Goal: Task Accomplishment & Management: Complete application form

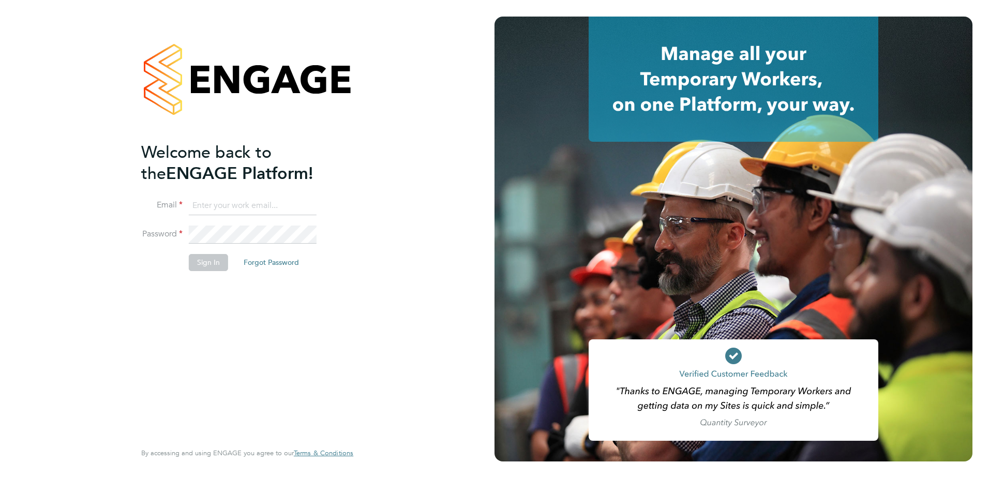
type input "[PERSON_NAME][EMAIL_ADDRESS][PERSON_NAME][DOMAIN_NAME]"
click at [196, 262] on button "Sign In" at bounding box center [208, 262] width 39 height 17
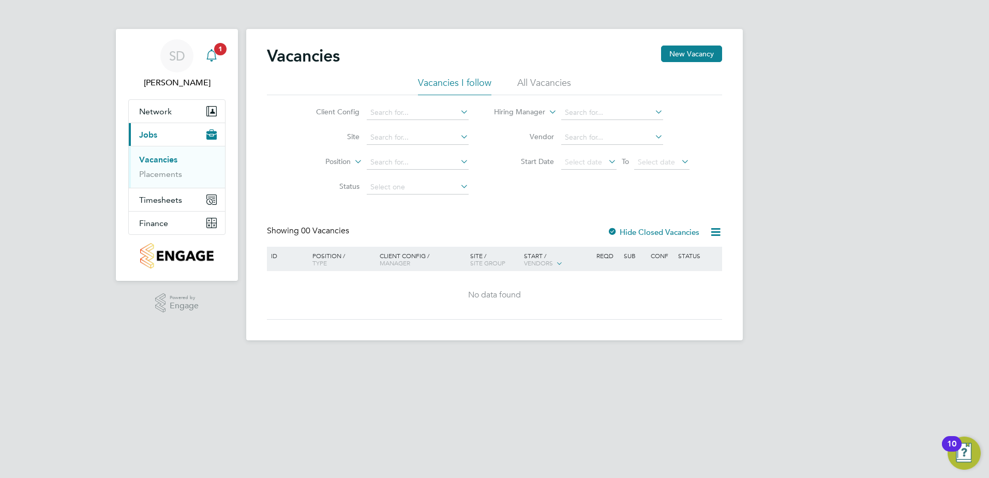
click at [214, 58] on icon "Main navigation" at bounding box center [211, 55] width 12 height 12
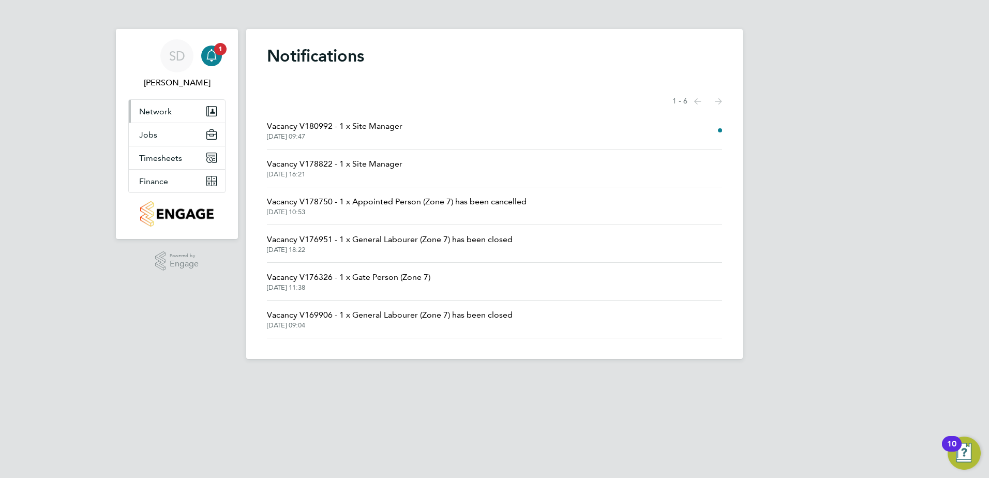
click at [192, 113] on button "Network" at bounding box center [177, 111] width 96 height 23
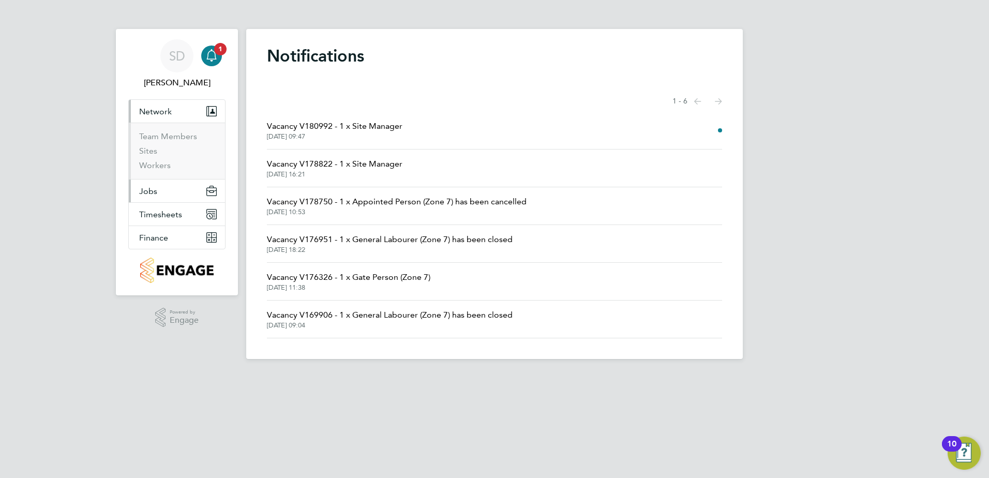
click at [144, 199] on button "Jobs" at bounding box center [177, 190] width 96 height 23
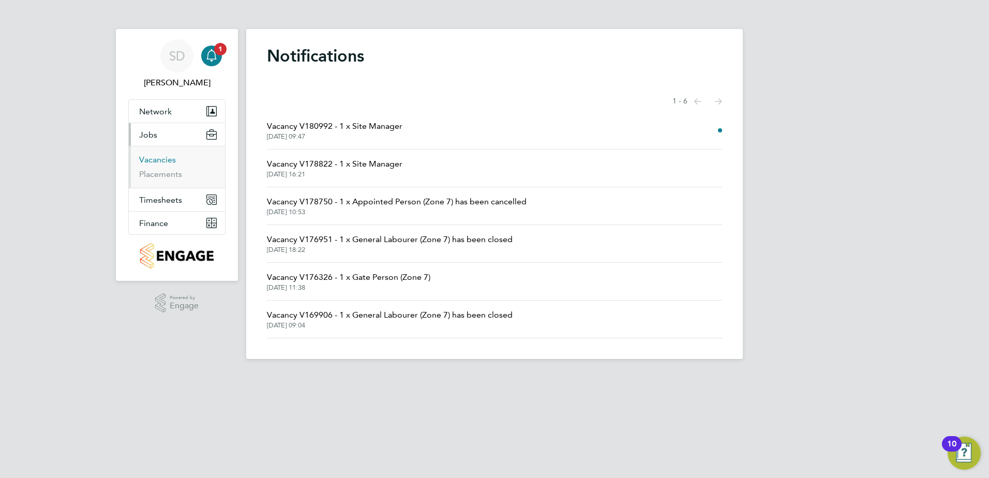
click at [154, 157] on link "Vacancies" at bounding box center [157, 160] width 37 height 10
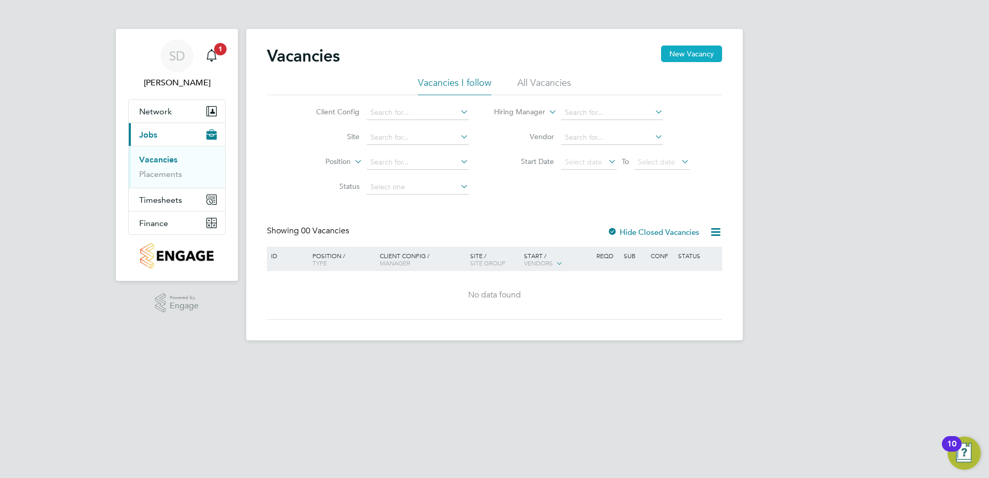
click at [681, 47] on button "New Vacancy" at bounding box center [691, 54] width 61 height 17
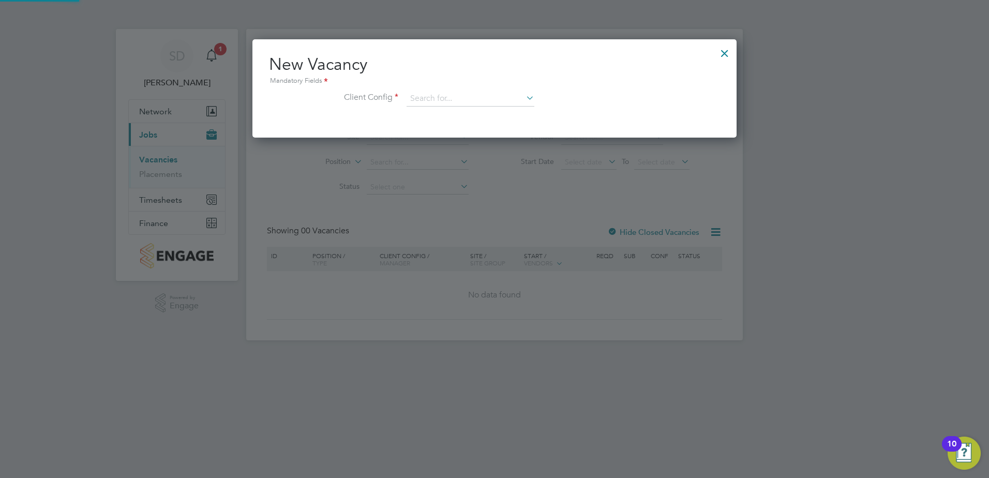
scroll to position [98, 485]
click at [437, 98] on input at bounding box center [470, 99] width 128 height 16
click at [474, 224] on li "Countryside Properties UK Ltd" at bounding box center [538, 226] width 265 height 14
type input "Countryside Properties UK Ltd"
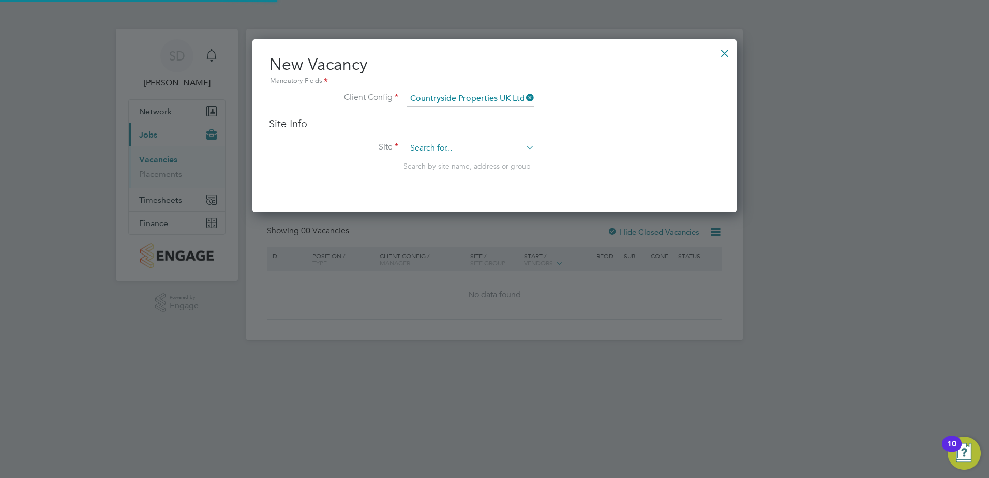
click at [446, 149] on input at bounding box center [470, 149] width 128 height 16
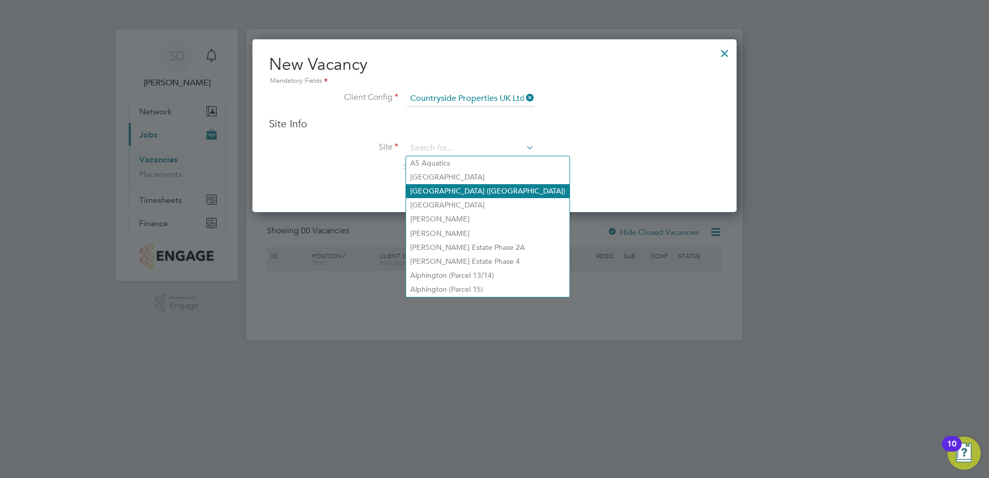
click at [447, 188] on li "Ainsdale (Sandbrook Road)" at bounding box center [487, 191] width 163 height 14
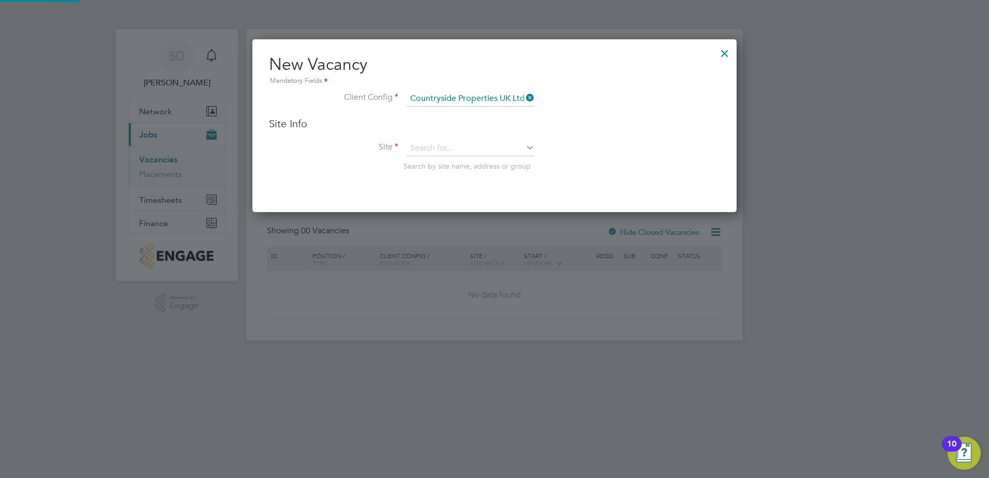
type input "Ainsdale (Sandbrook Road)"
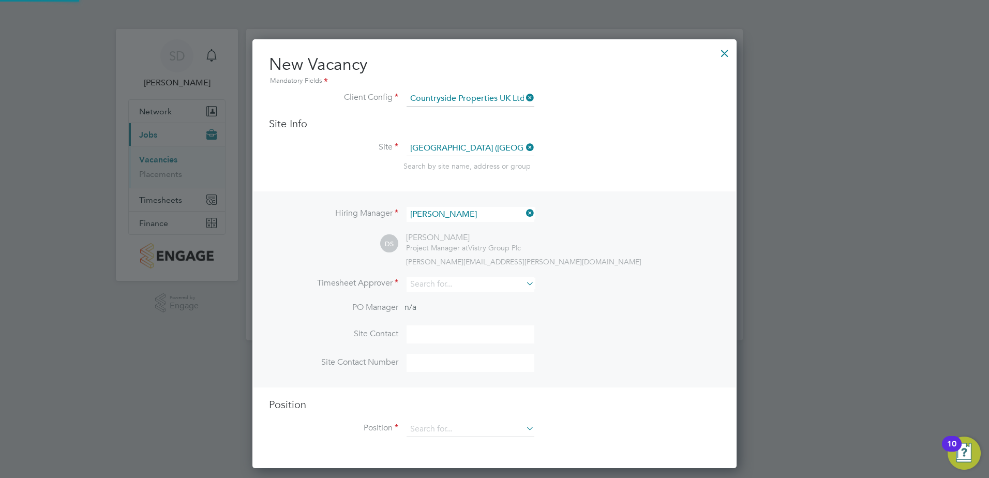
scroll to position [429, 485]
click at [445, 286] on input at bounding box center [470, 284] width 128 height 15
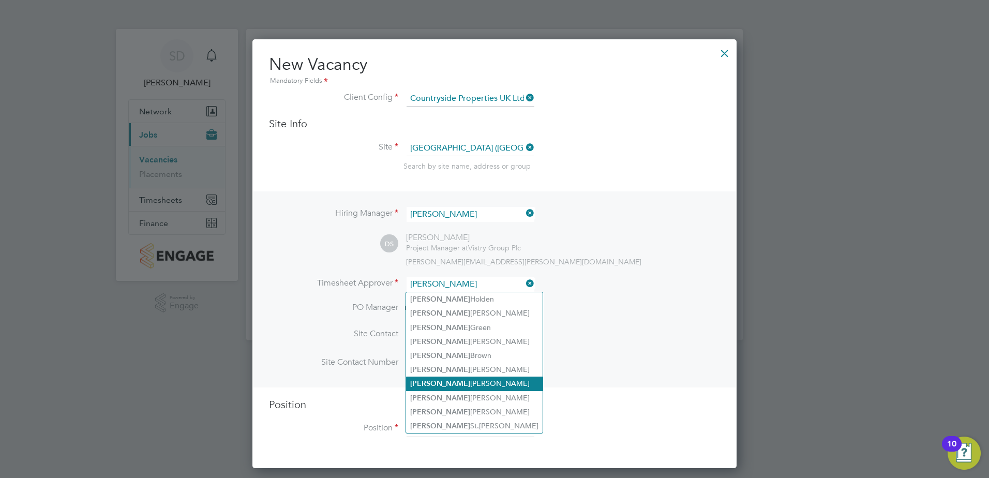
click at [449, 383] on li "David Craig" at bounding box center [474, 383] width 137 height 14
type input "David Craig"
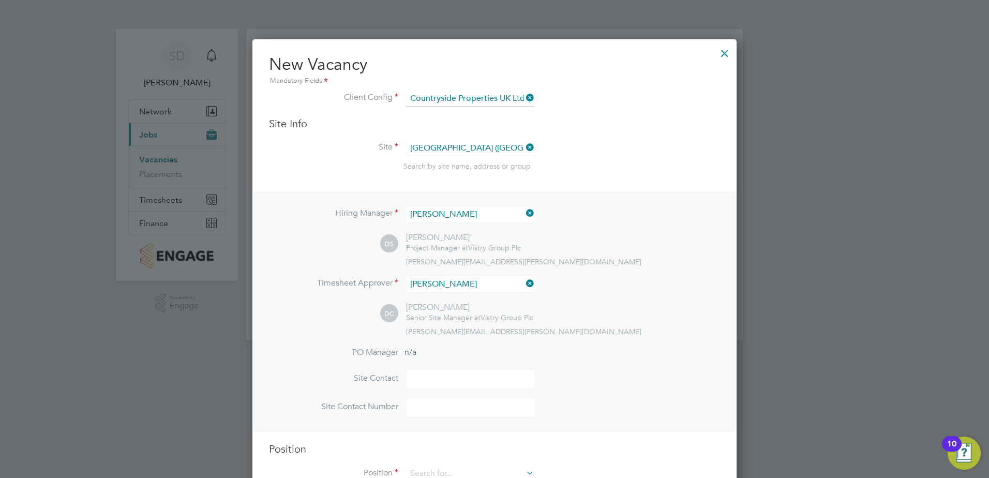
click at [612, 300] on li "Timesheet Approver David Craig" at bounding box center [494, 289] width 451 height 25
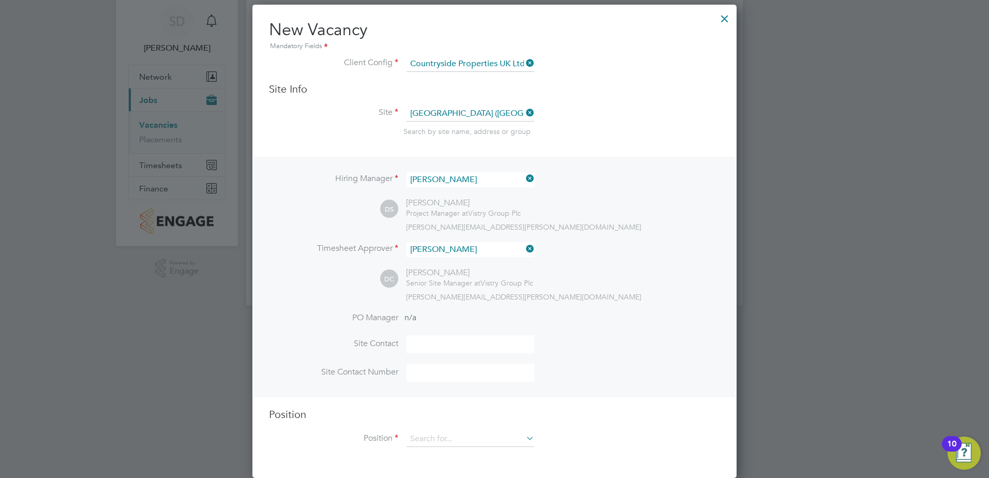
click at [443, 337] on input at bounding box center [470, 344] width 128 height 18
click at [597, 306] on div "Hiring Manager David Smith DS David Smith Project Manager at Vistry Group Plc d…" at bounding box center [494, 277] width 482 height 240
click at [513, 340] on input "david.smith@vistry.co.uk" at bounding box center [470, 344] width 128 height 18
type input "david.smith@vistry.co.uk"
click at [470, 377] on input at bounding box center [470, 373] width 128 height 18
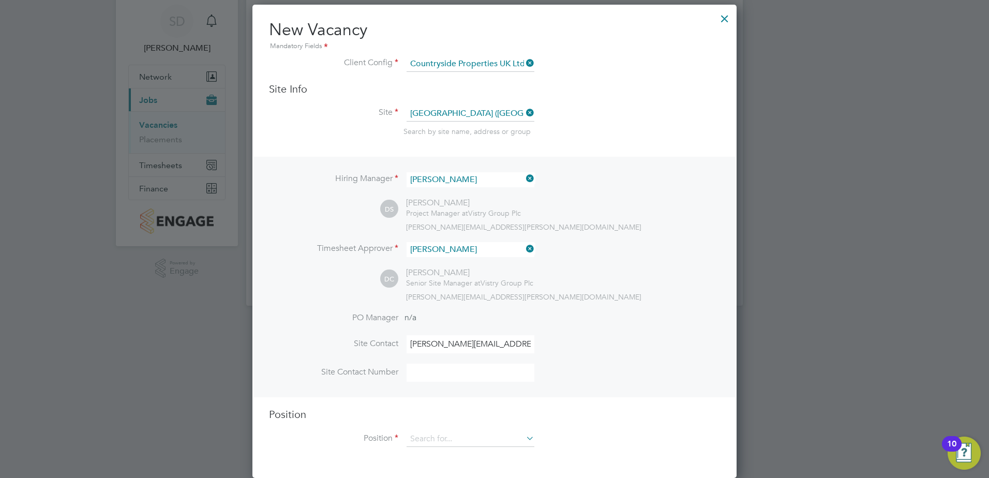
type input "07763 877712"
click at [636, 376] on li "Site Contact Number 07763 877712" at bounding box center [494, 378] width 451 height 28
click at [475, 437] on input at bounding box center [470, 439] width 128 height 16
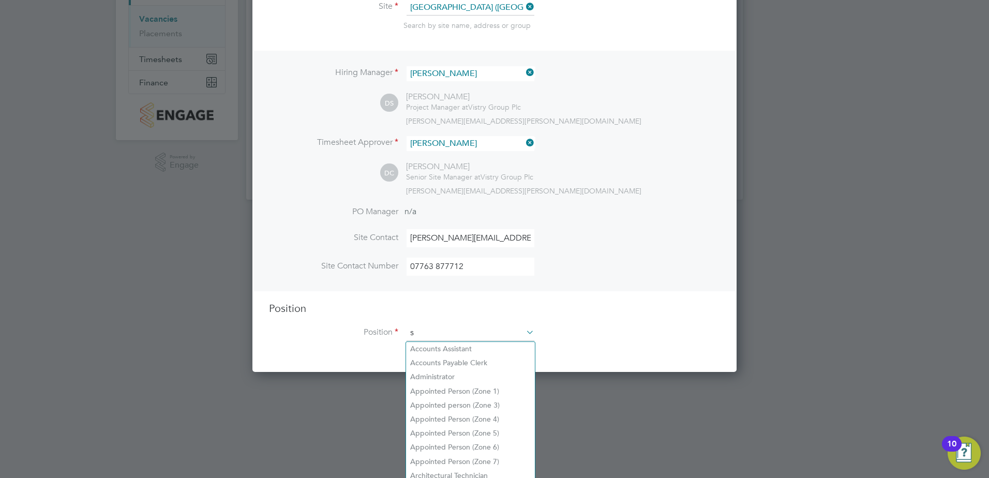
scroll to position [1486, 485]
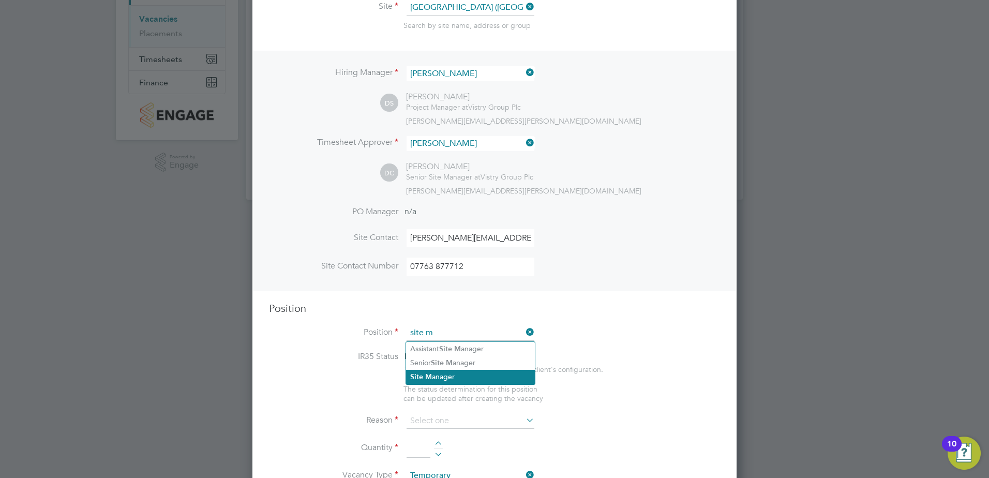
click at [443, 372] on li "Site M anager" at bounding box center [470, 377] width 129 height 14
type input "Site Manager"
type textarea "• Ensures that works are carried out in accordance with the contract informatio…"
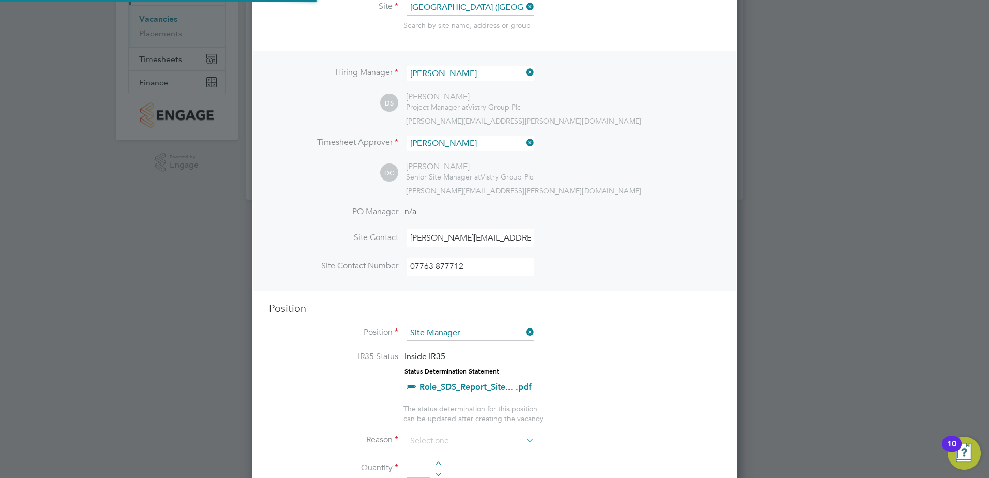
scroll to position [31, 54]
click at [590, 332] on li "Position Site Manager" at bounding box center [494, 338] width 451 height 26
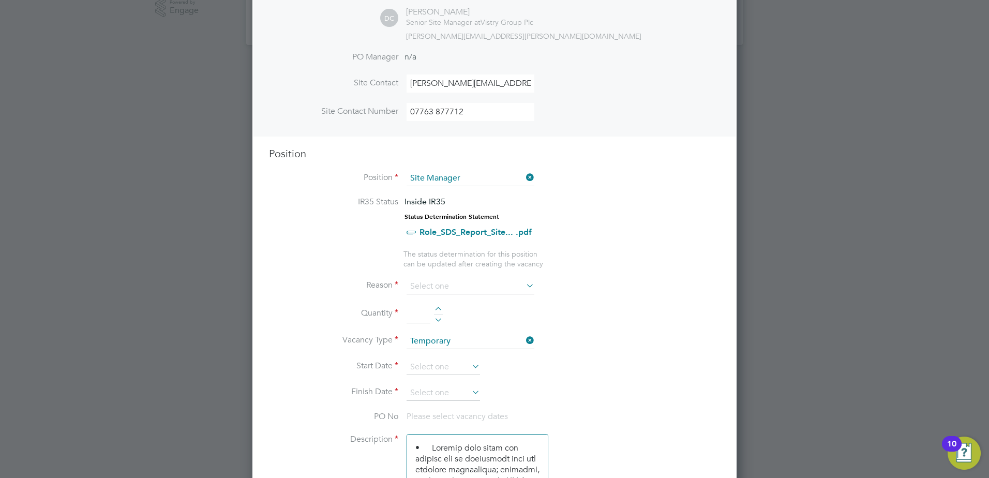
scroll to position [296, 0]
click at [493, 283] on input at bounding box center [470, 286] width 128 height 16
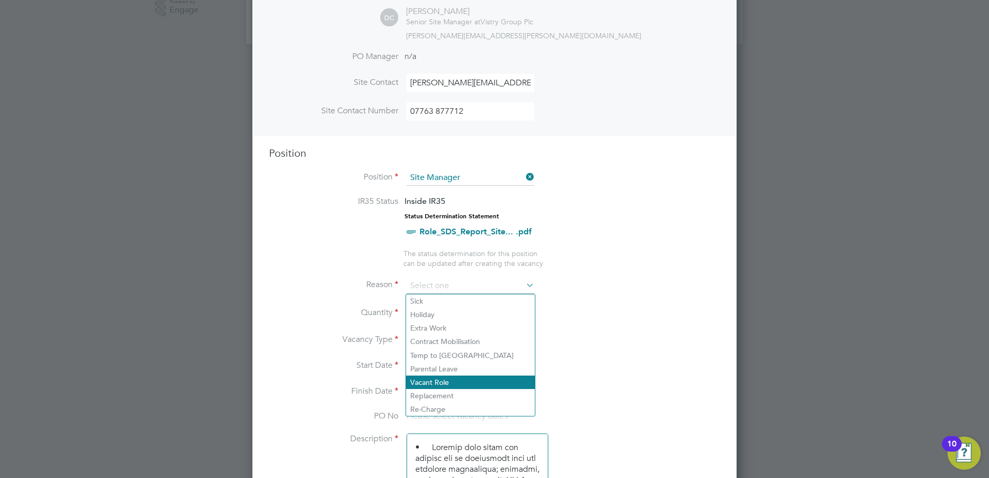
click at [430, 380] on li "Vacant Role" at bounding box center [470, 381] width 129 height 13
type input "Vacant Role"
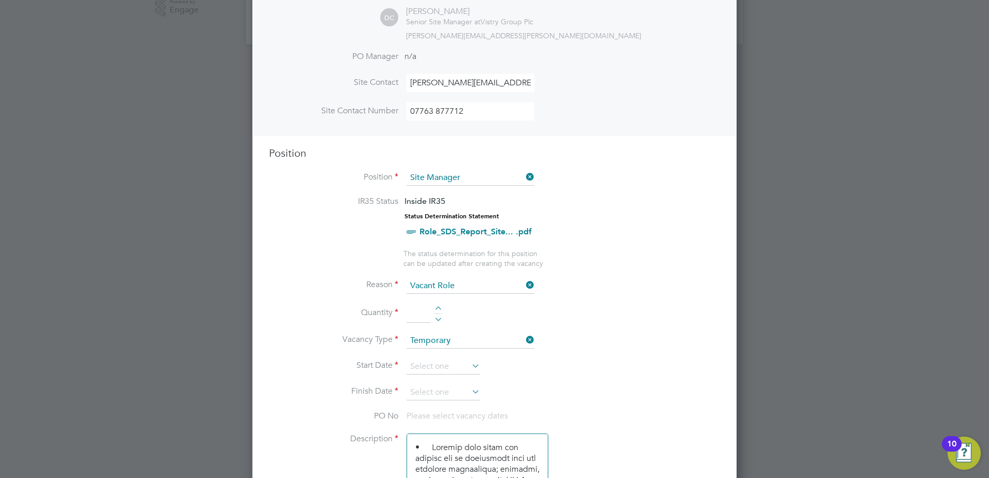
click at [435, 307] on div at bounding box center [438, 309] width 9 height 7
type input "1"
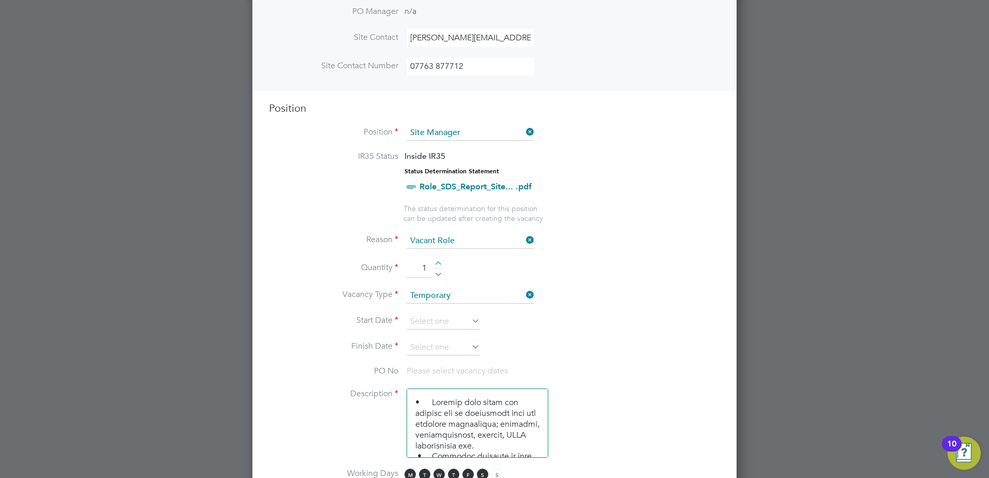
scroll to position [399, 0]
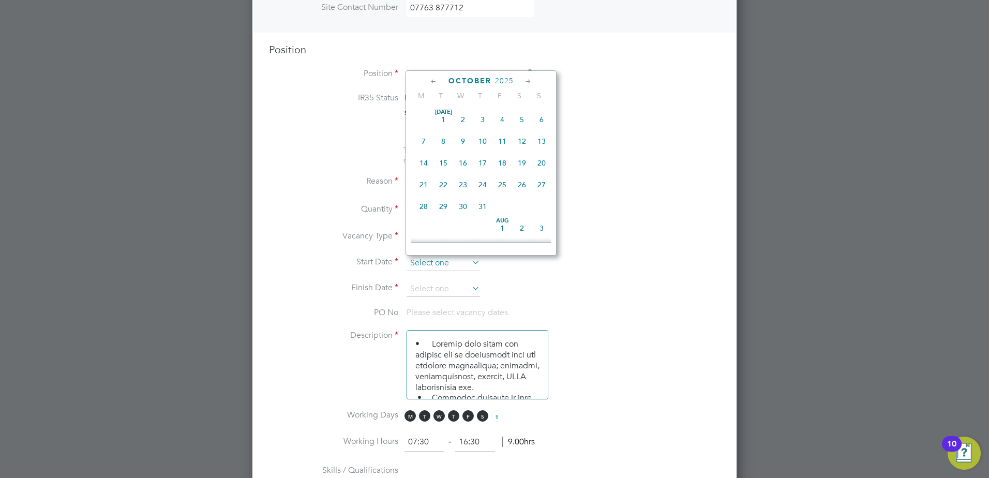
click at [436, 262] on input at bounding box center [442, 263] width 73 height 16
click at [483, 159] on span "2" at bounding box center [483, 155] width 20 height 20
type input "02 Oct 2025"
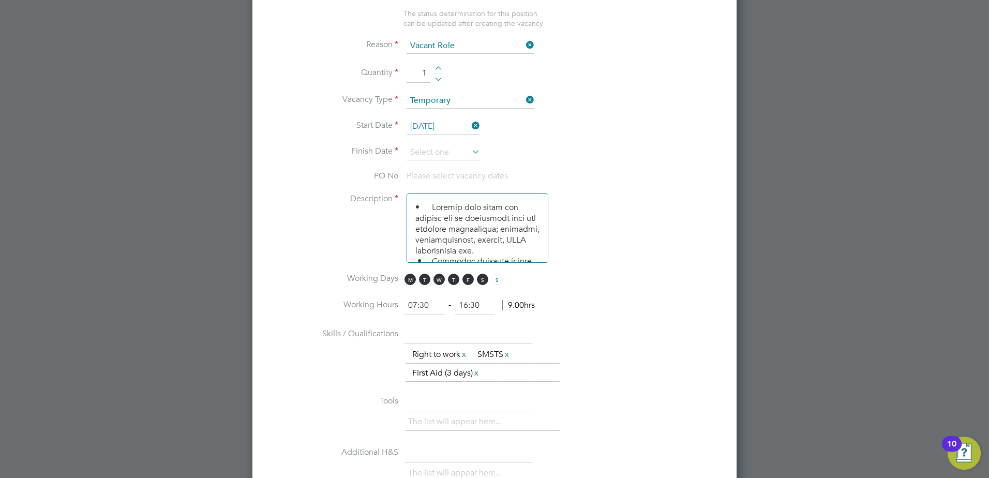
scroll to position [554, 0]
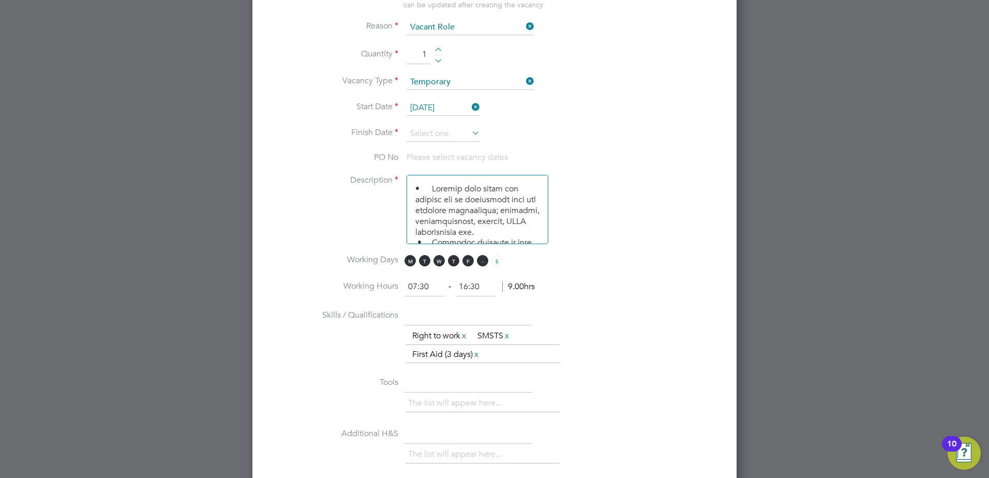
click at [480, 263] on span "S" at bounding box center [482, 260] width 11 height 11
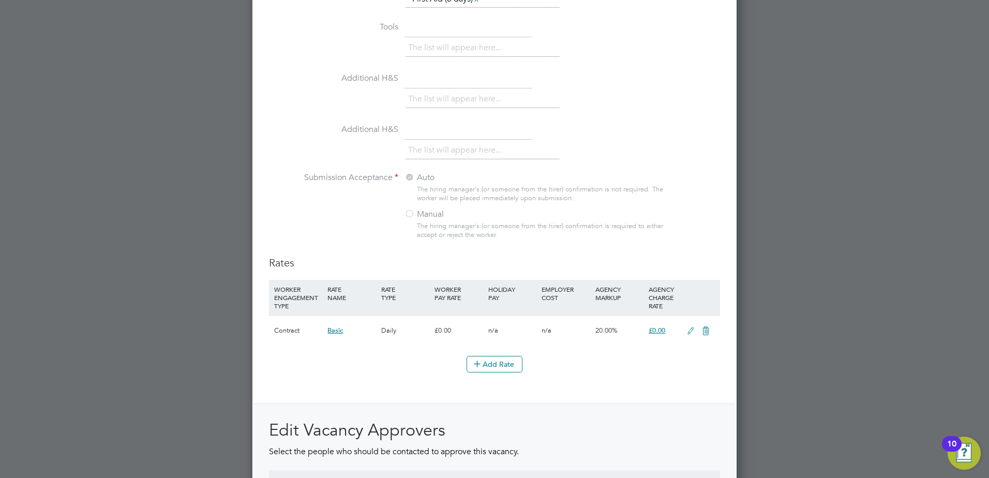
scroll to position [1066, 0]
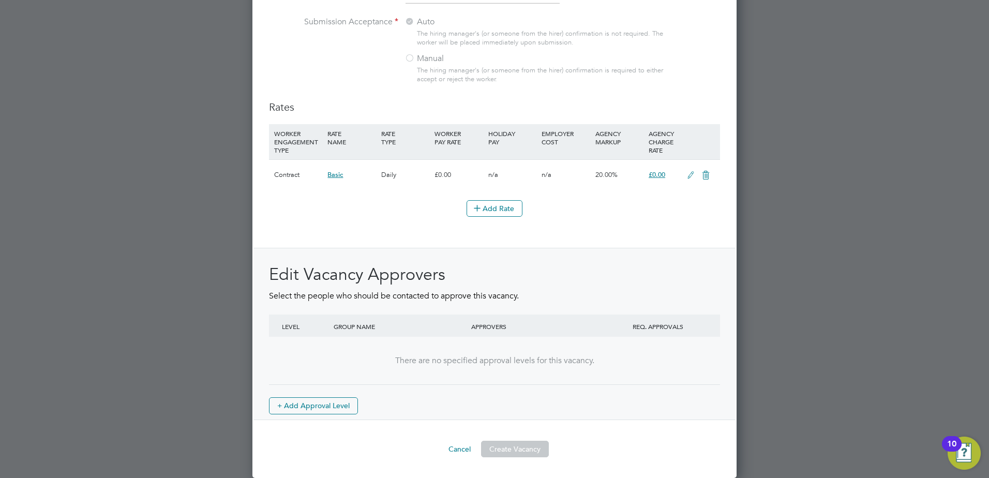
click at [505, 447] on button "Create Vacancy" at bounding box center [515, 449] width 68 height 17
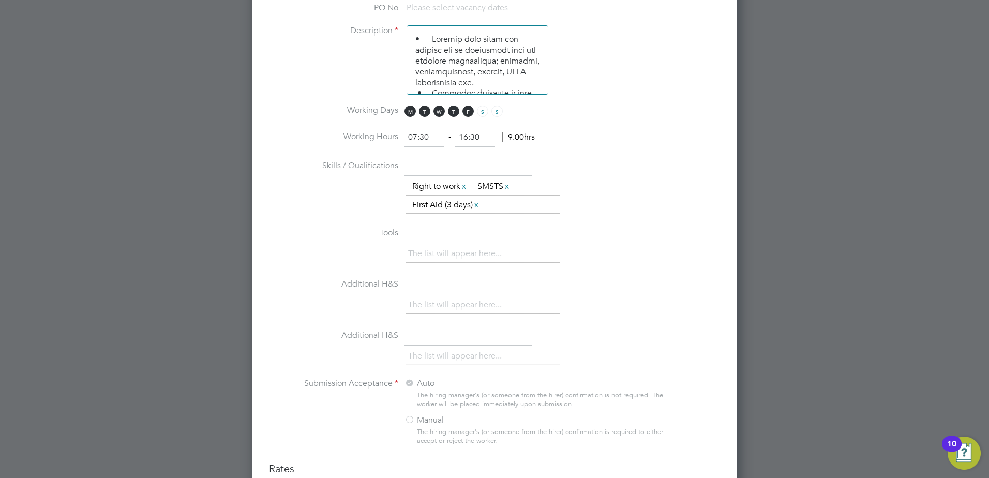
scroll to position [445, 0]
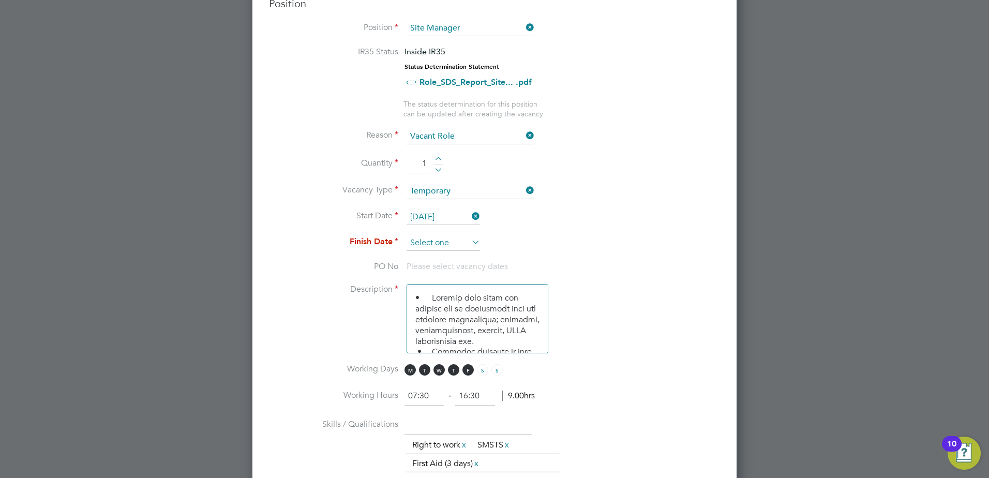
click at [464, 237] on input at bounding box center [442, 243] width 73 height 16
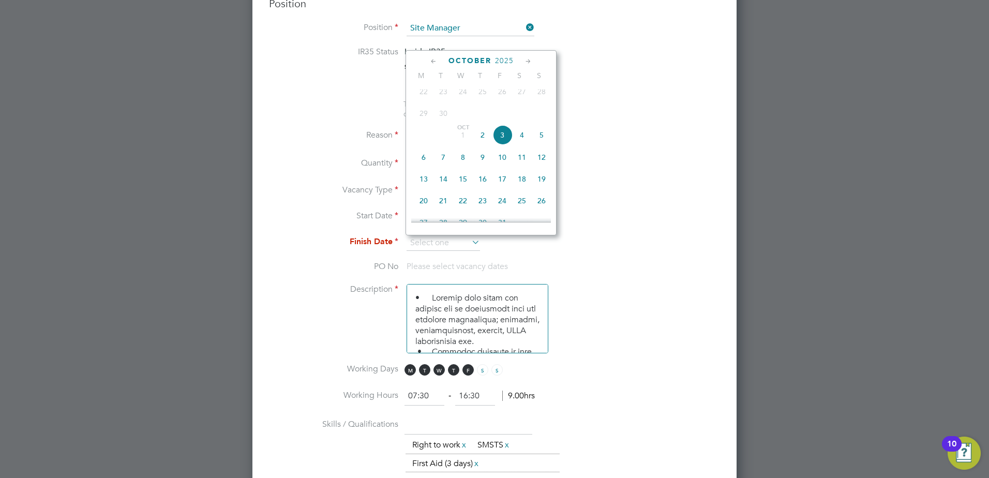
click at [529, 61] on icon at bounding box center [528, 61] width 10 height 11
click at [526, 62] on icon at bounding box center [528, 61] width 10 height 11
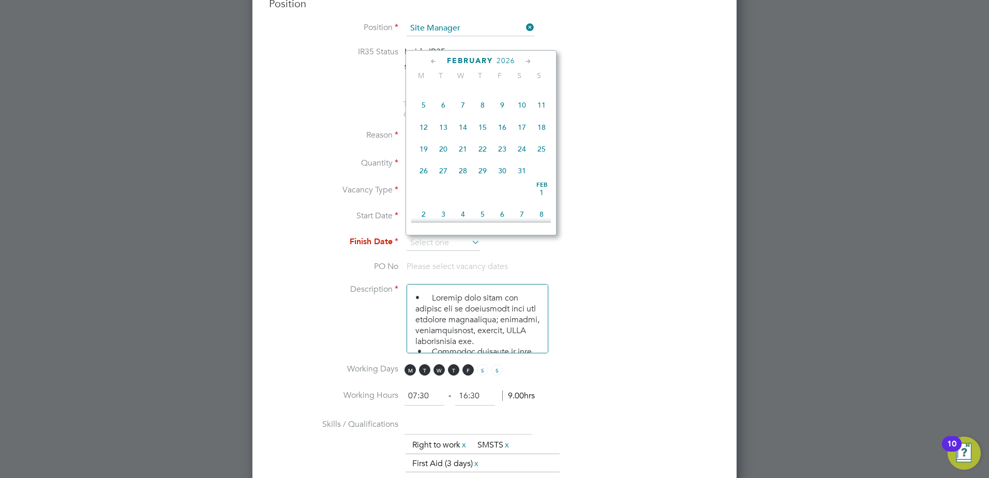
scroll to position [782, 0]
click at [499, 112] on span "6" at bounding box center [502, 103] width 20 height 20
type input "06 Feb 2026"
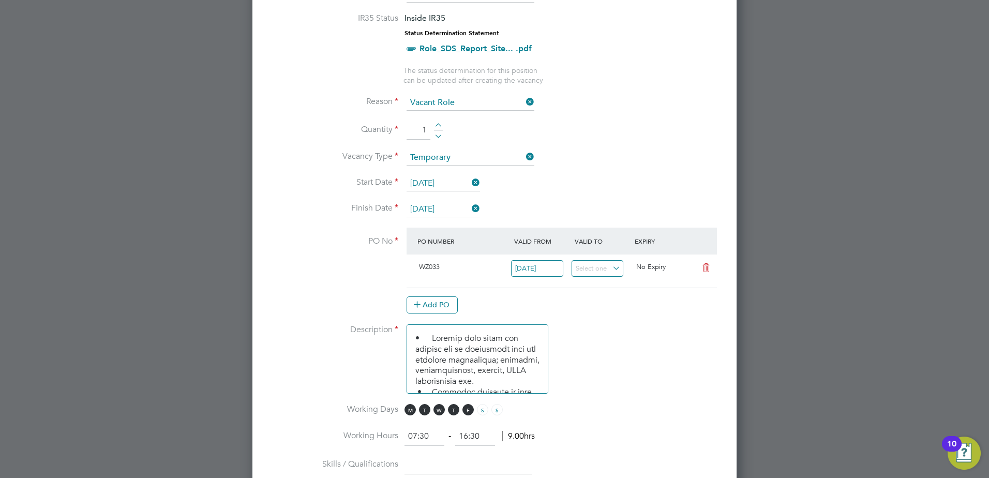
scroll to position [497, 0]
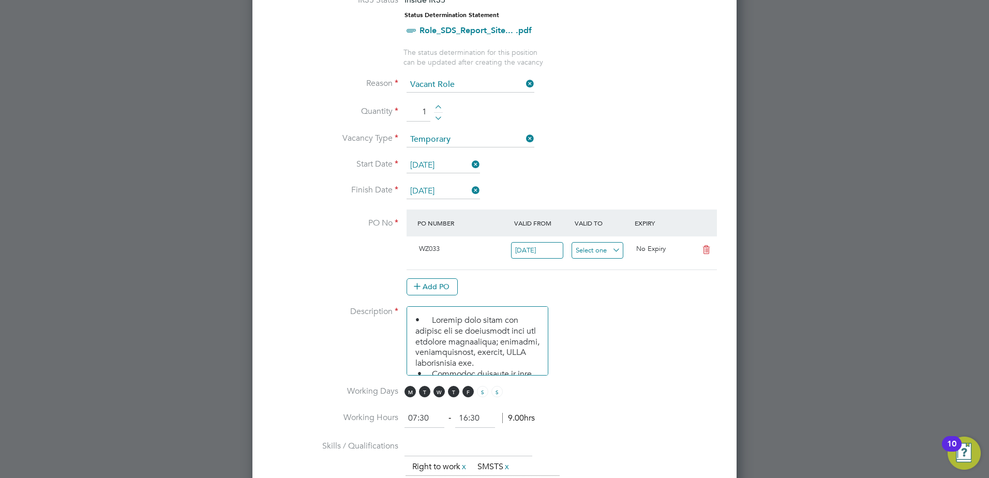
click at [597, 253] on input at bounding box center [597, 250] width 52 height 17
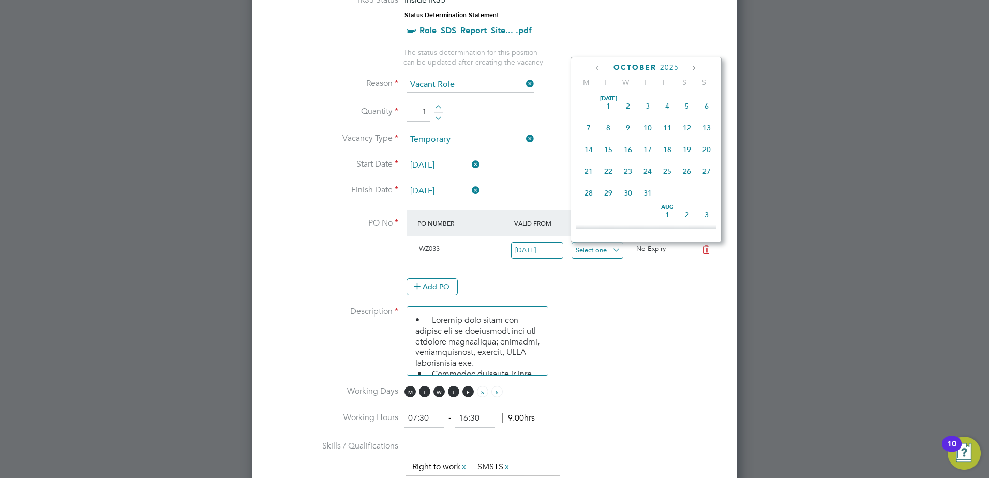
scroll to position [291, 0]
click at [641, 311] on li "Description" at bounding box center [494, 346] width 451 height 80
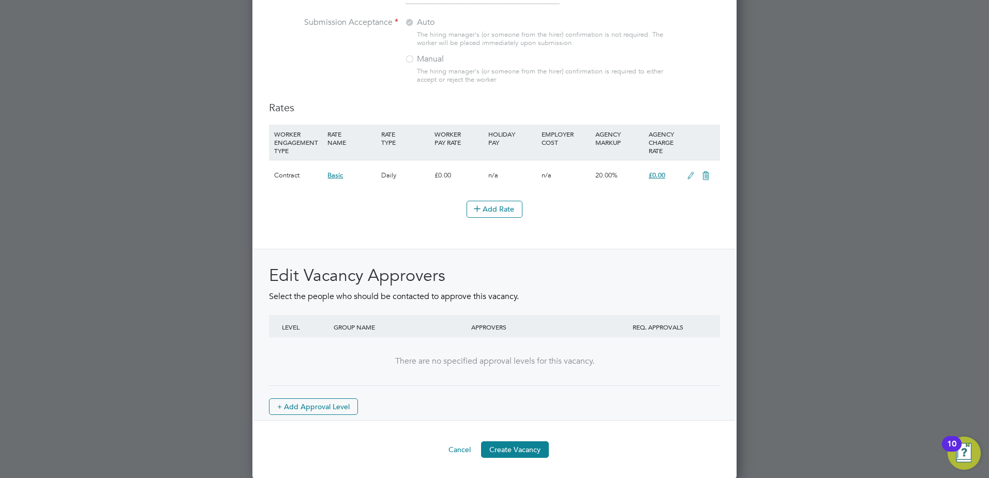
scroll to position [1139, 0]
click at [512, 452] on button "Create Vacancy" at bounding box center [515, 449] width 68 height 17
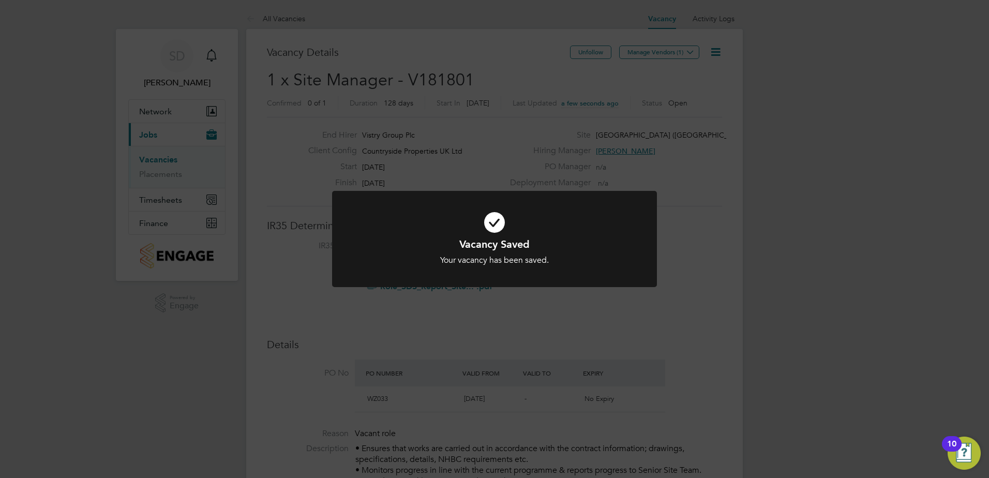
click at [589, 296] on div "Vacancy Saved Your vacancy has been saved. Cancel Okay" at bounding box center [494, 245] width 325 height 109
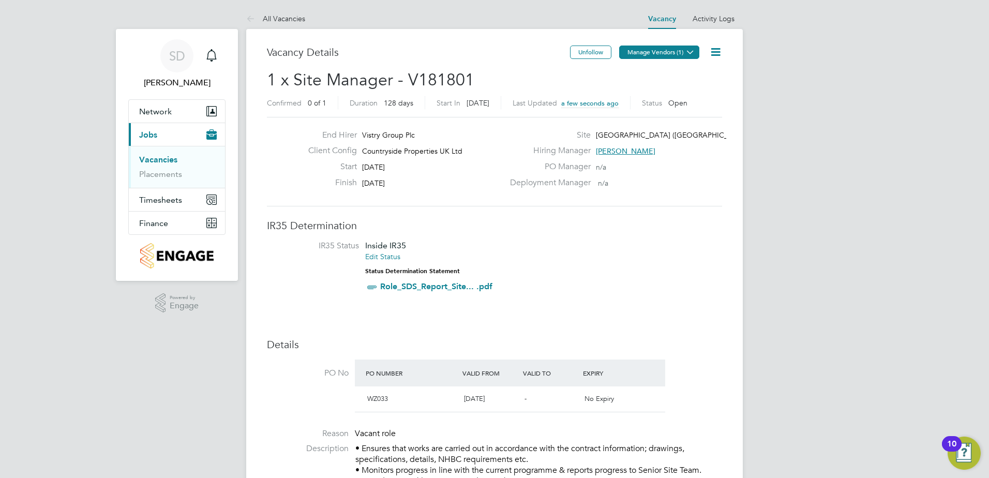
click at [663, 50] on button "Manage Vendors (1)" at bounding box center [659, 52] width 80 height 13
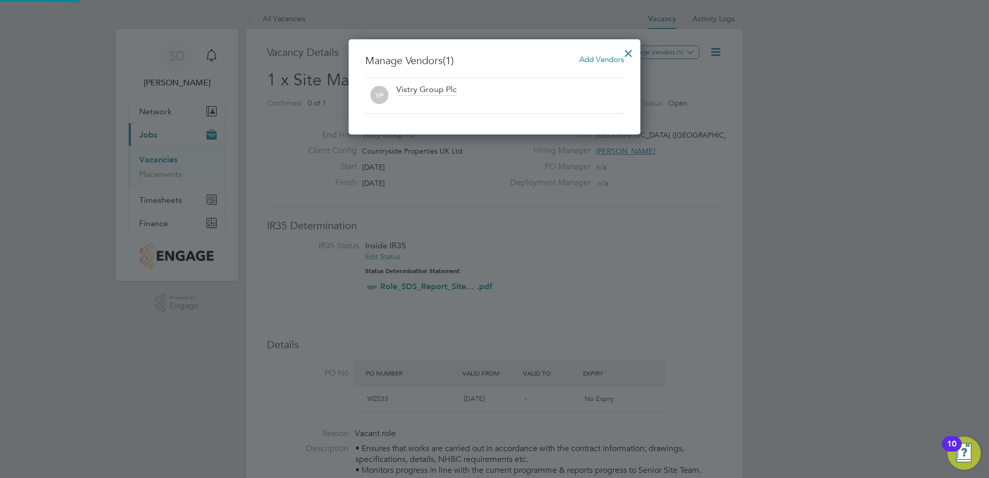
scroll to position [96, 292]
click at [597, 56] on span "Add Vendors" at bounding box center [601, 59] width 44 height 10
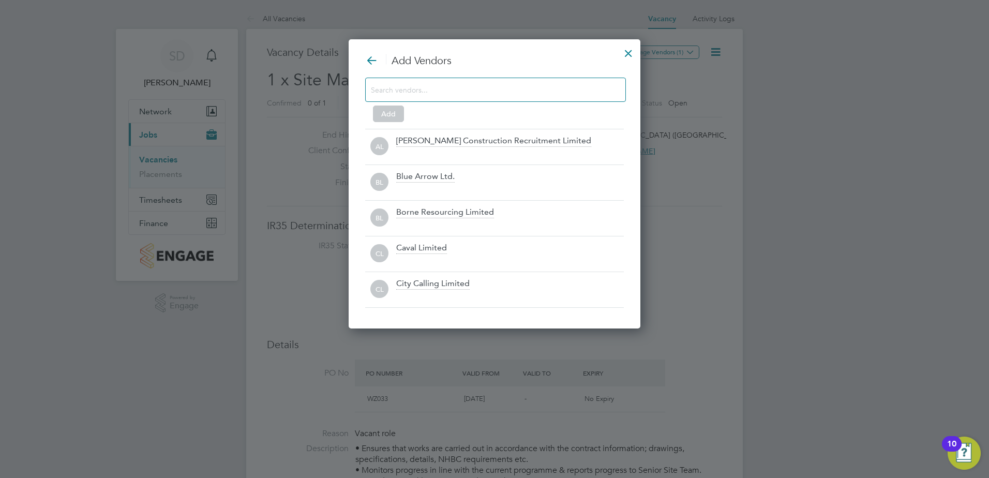
click at [451, 91] on input at bounding box center [487, 89] width 233 height 13
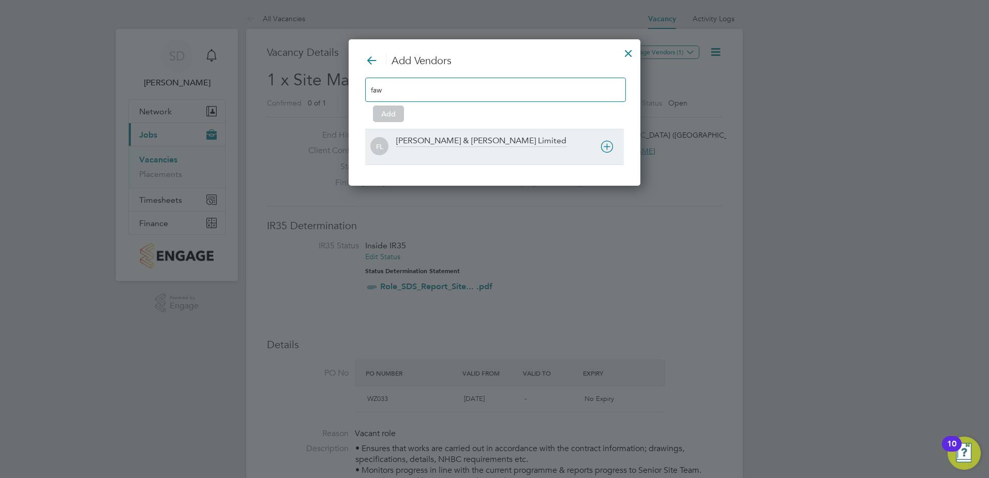
type input "faw"
click at [433, 135] on div "FL Fawkes & Reece Limited" at bounding box center [494, 147] width 259 height 36
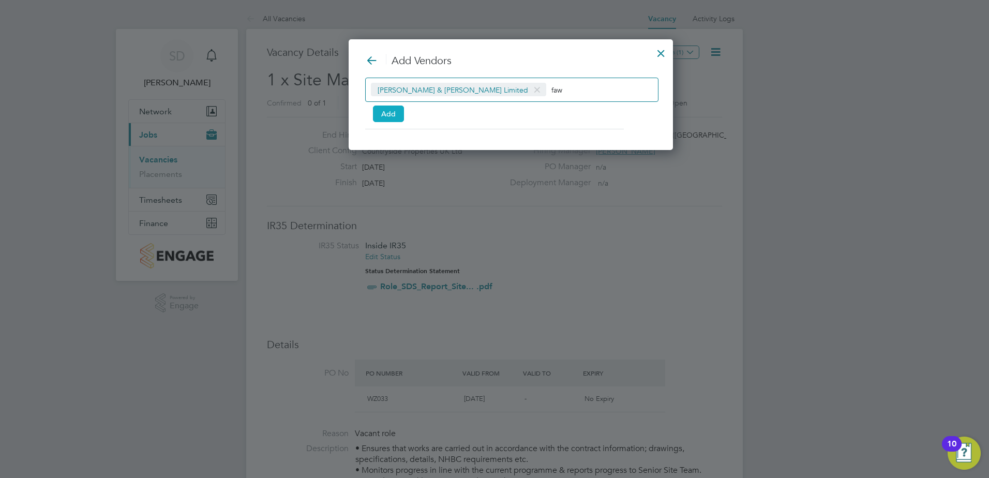
click at [392, 113] on button "Add" at bounding box center [388, 113] width 31 height 17
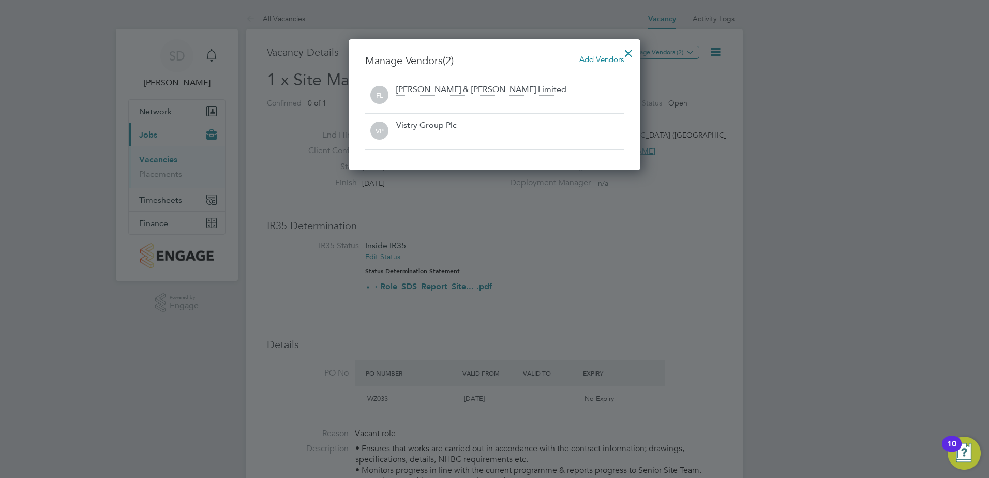
click at [628, 51] on div at bounding box center [628, 50] width 19 height 19
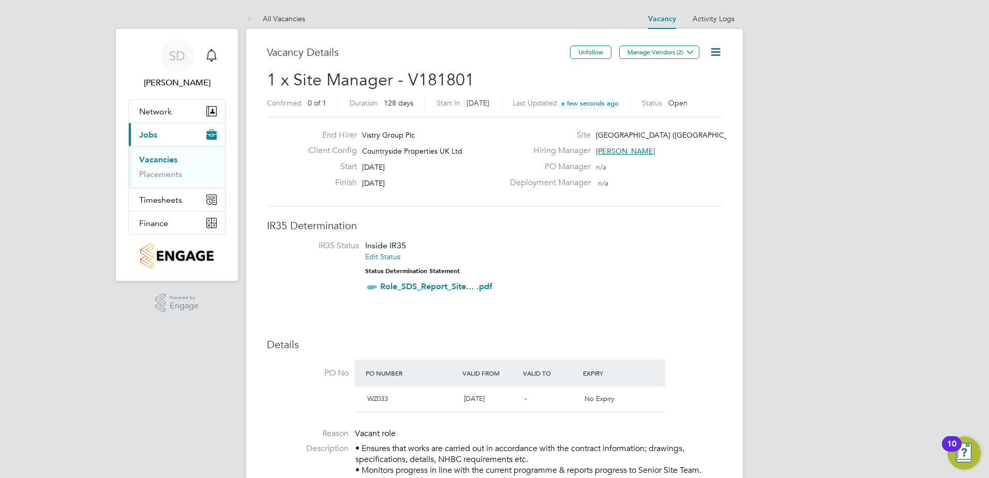
click at [693, 222] on h3 "IR35 Determination" at bounding box center [494, 225] width 455 height 13
click at [718, 52] on icon at bounding box center [715, 52] width 13 height 13
click at [154, 159] on link "Vacancies" at bounding box center [158, 160] width 38 height 10
